Goal: Task Accomplishment & Management: Manage account settings

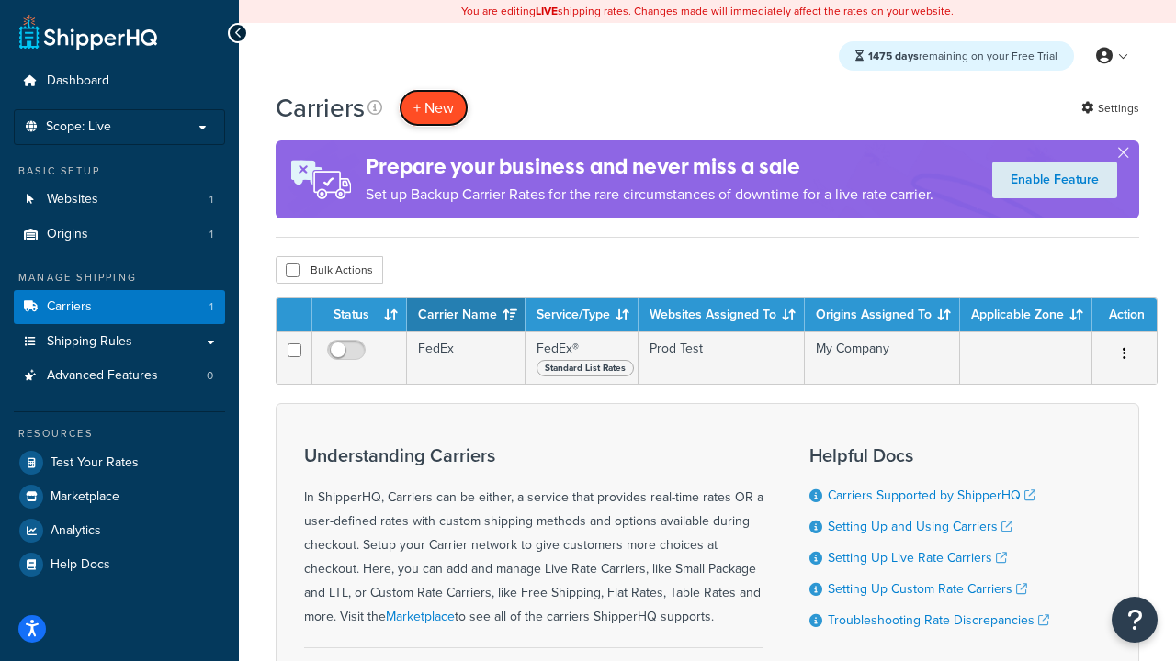
click at [434, 107] on button "+ New" at bounding box center [434, 108] width 70 height 38
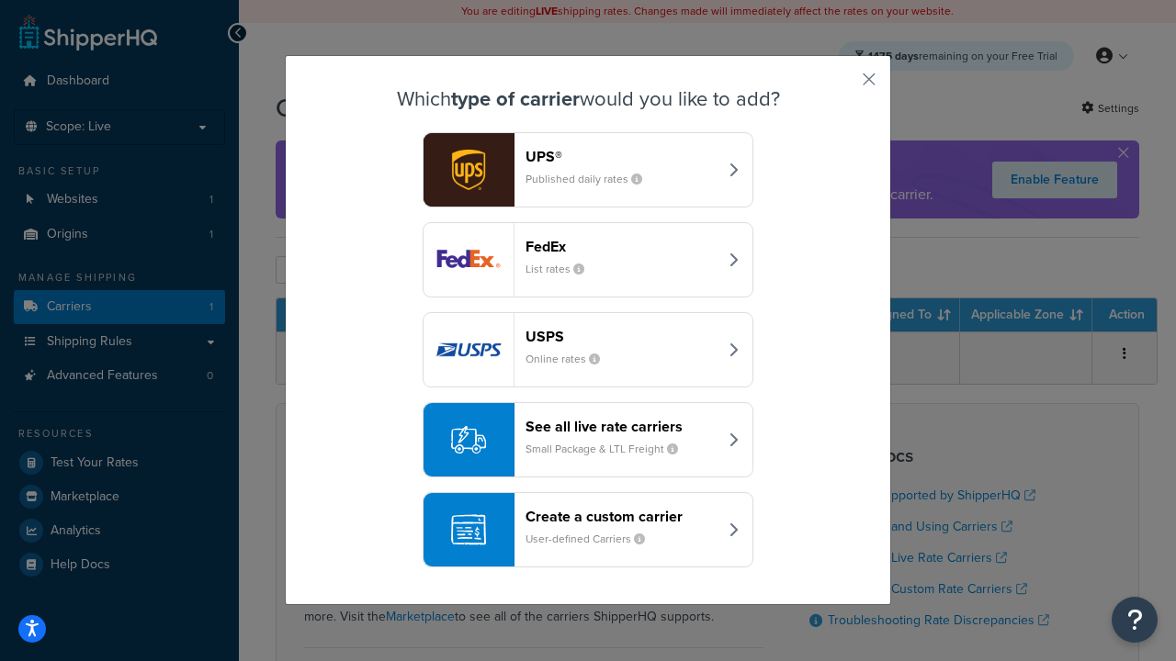
click at [588, 261] on small "List rates" at bounding box center [561, 269] width 73 height 17
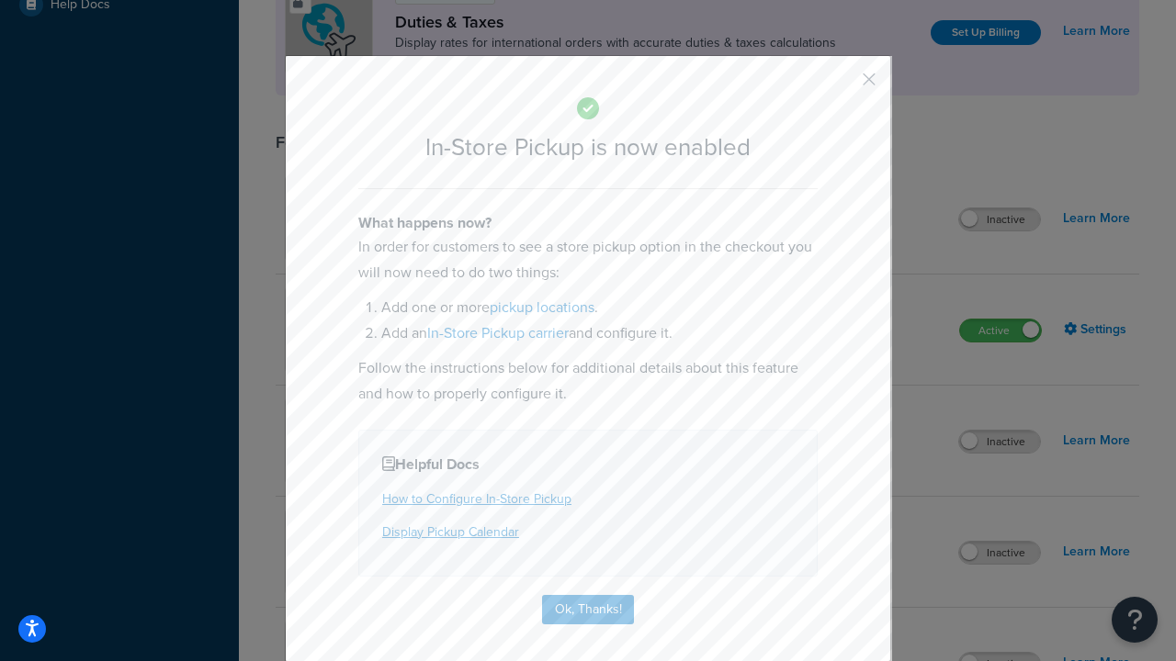
click at [841, 85] on button "button" at bounding box center [842, 86] width 5 height 5
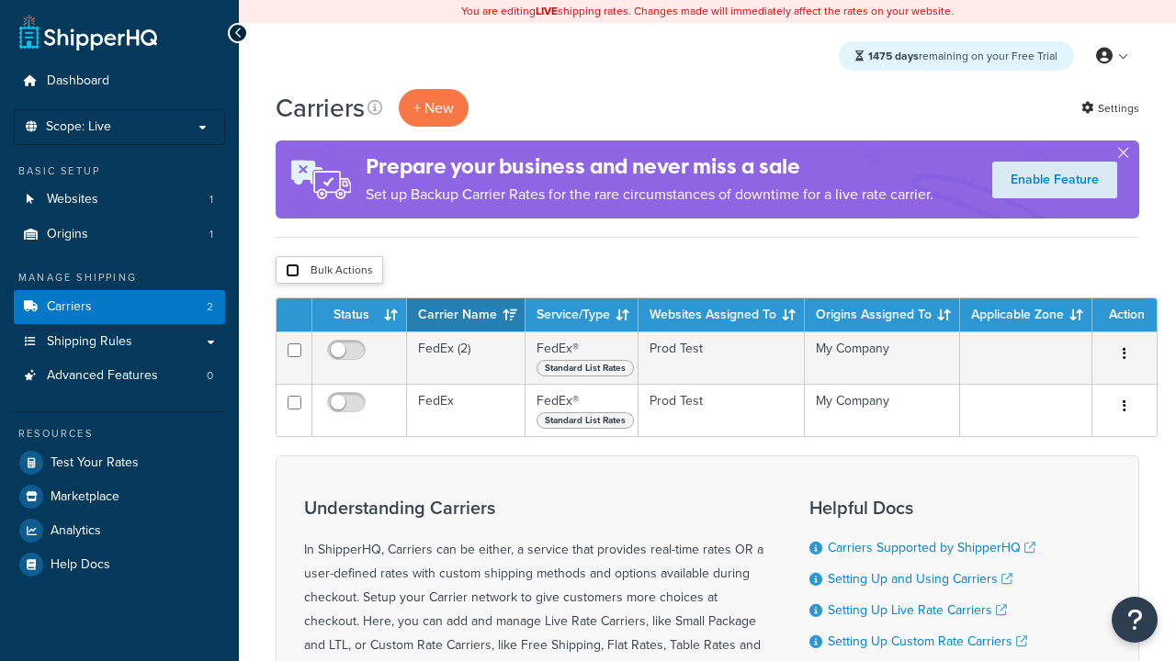
click at [292, 270] on input "checkbox" at bounding box center [293, 271] width 14 height 14
checkbox input "true"
click at [0, 0] on button "Delete" at bounding box center [0, 0] width 0 height 0
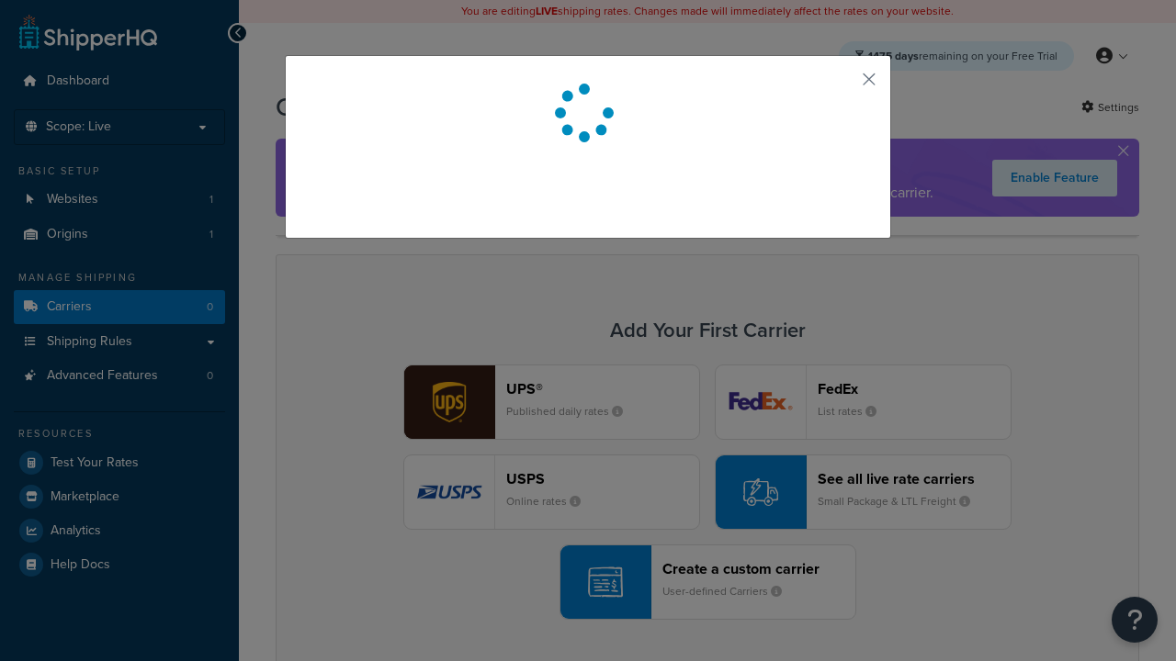
scroll to position [162, 0]
